Goal: Find specific page/section: Locate item on page

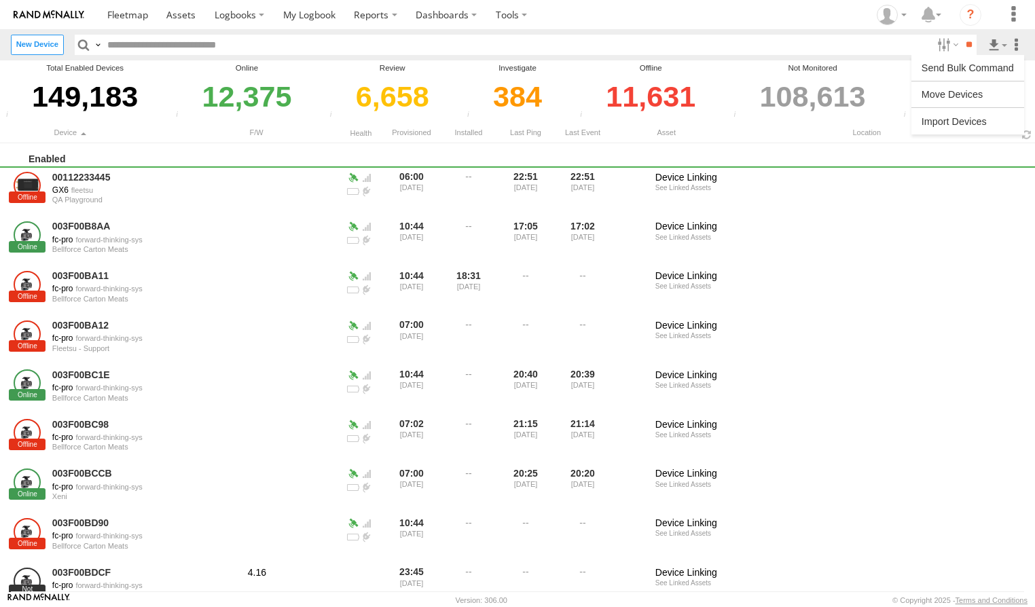
click at [1009, 52] on label at bounding box center [1017, 45] width 16 height 20
click at [1015, 46] on label at bounding box center [1017, 45] width 16 height 20
click at [1013, 46] on label at bounding box center [1017, 45] width 16 height 20
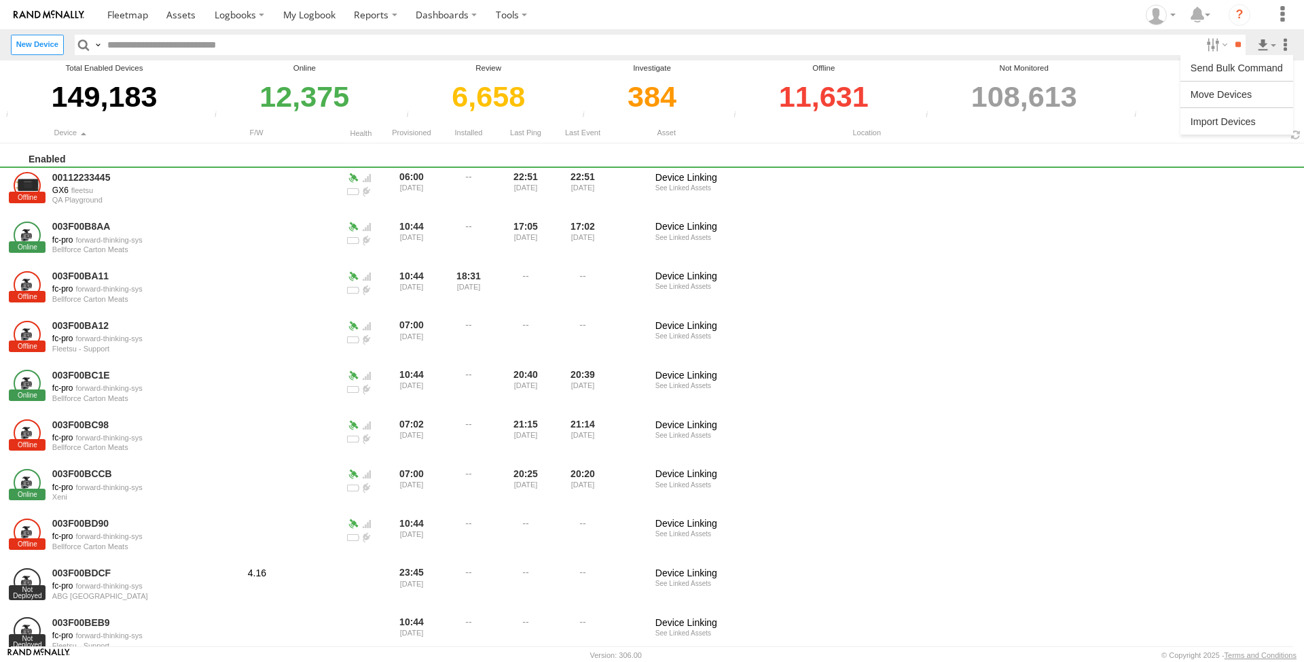
click at [1219, 48] on label at bounding box center [1286, 45] width 16 height 20
click at [1219, 19] on label at bounding box center [1282, 14] width 30 height 29
click at [1219, 199] on span at bounding box center [1243, 195] width 34 height 13
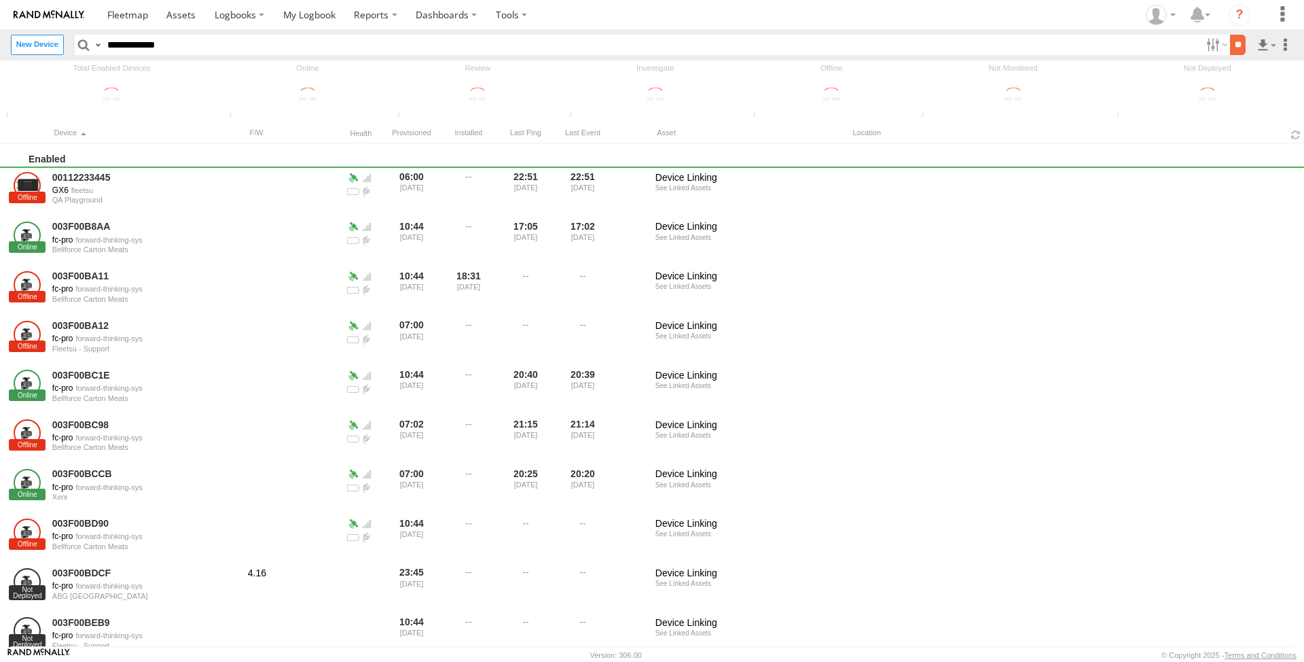
type input "**********"
click at [1231, 46] on input "**" at bounding box center [1238, 45] width 16 height 20
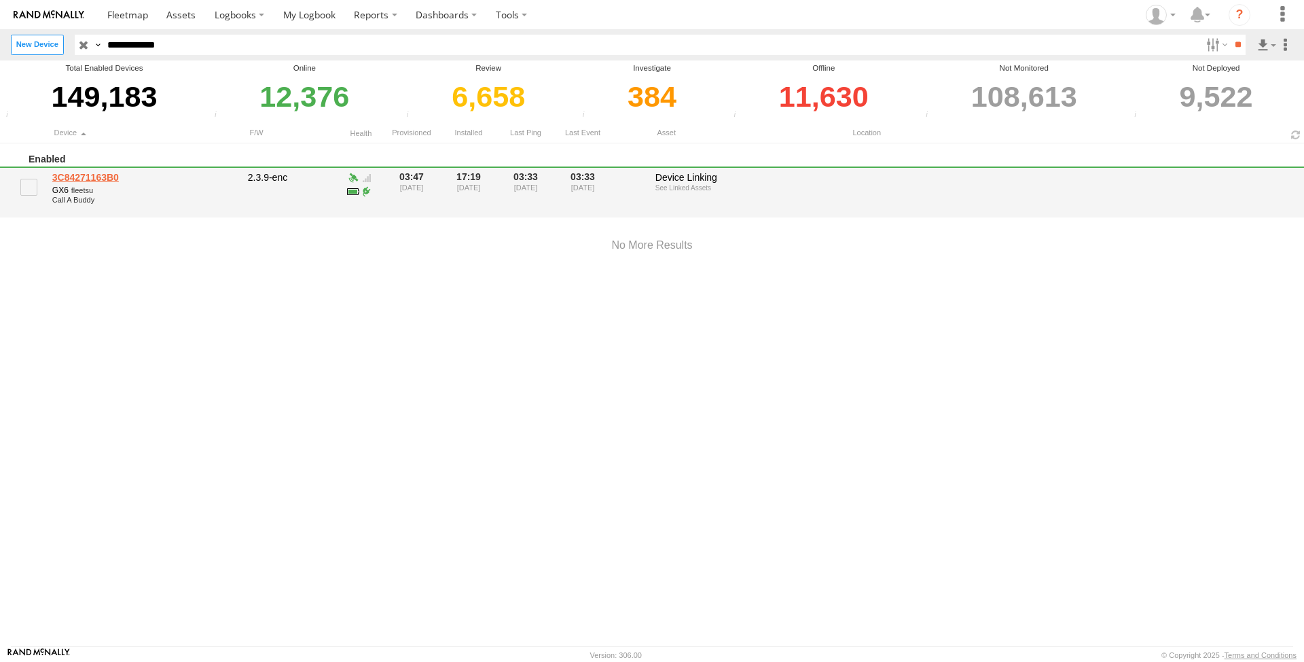
click at [79, 176] on link "3C84271163B0" at bounding box center [145, 177] width 186 height 12
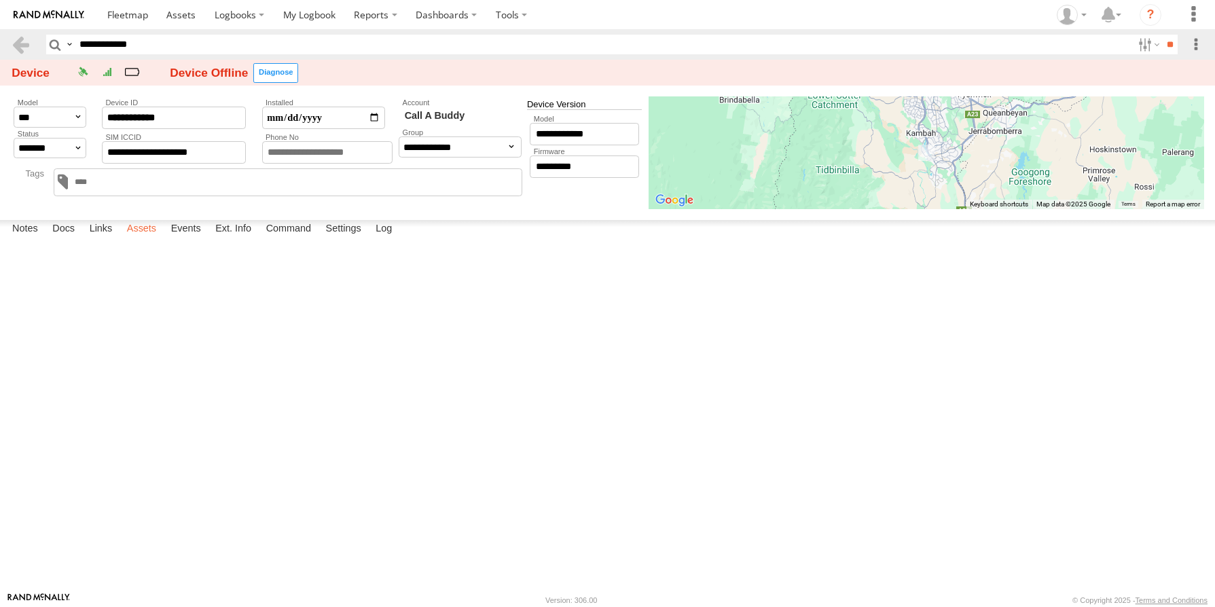
click at [146, 239] on label "Assets" at bounding box center [141, 229] width 43 height 19
click at [0, 0] on link "Chris" at bounding box center [0, 0] width 0 height 0
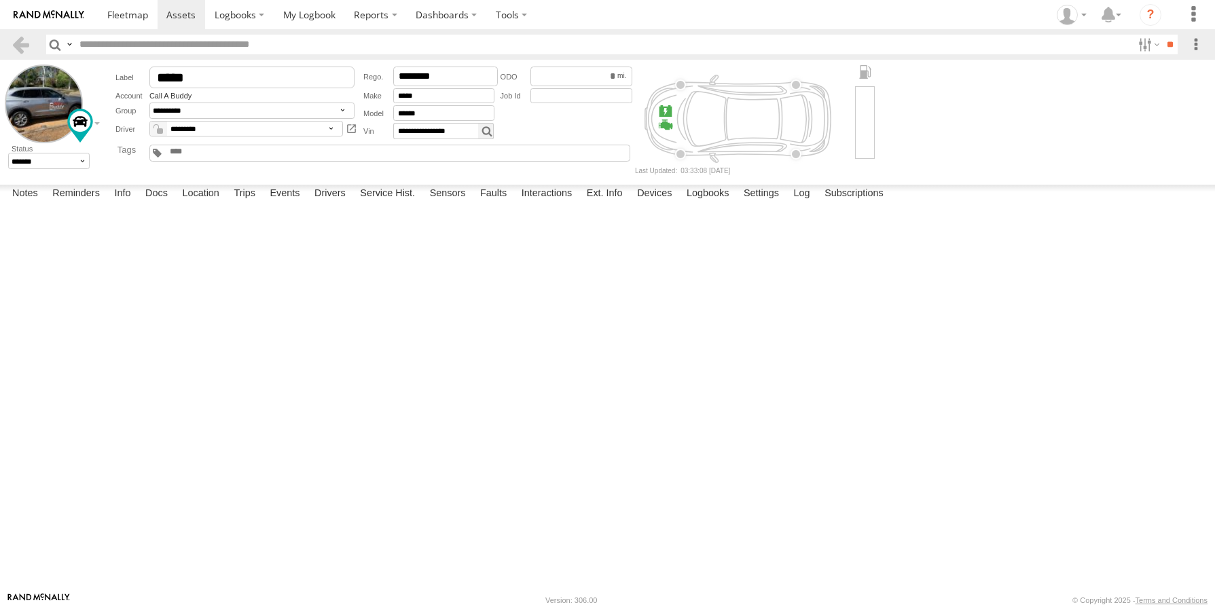
scroll to position [587, 0]
